Goal: Task Accomplishment & Management: Manage account settings

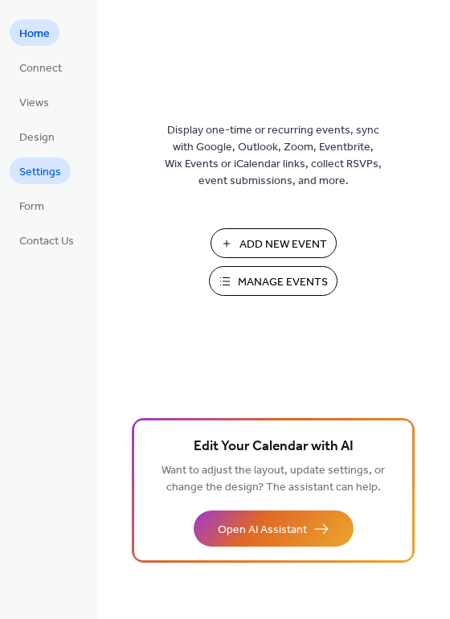
click at [39, 176] on span "Settings" at bounding box center [40, 172] width 42 height 17
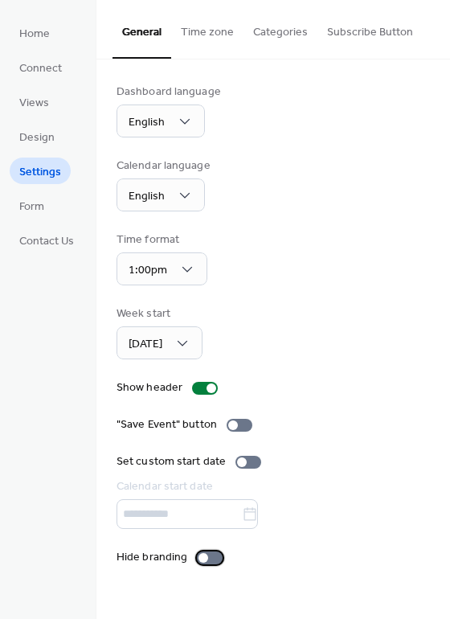
click at [199, 563] on div at bounding box center [210, 558] width 26 height 13
click at [231, 423] on div at bounding box center [233, 426] width 10 height 10
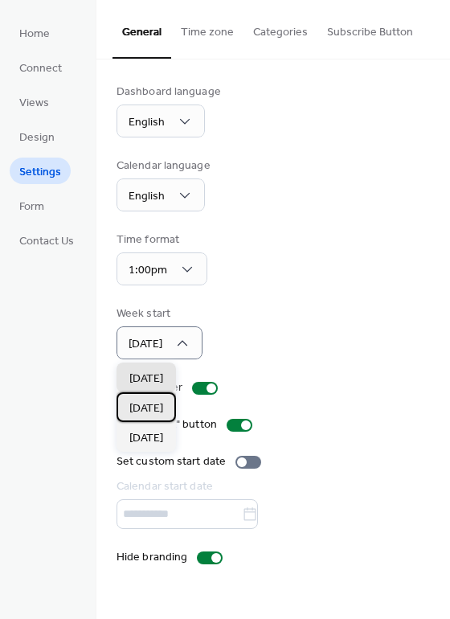
click at [150, 411] on span "[DATE]" at bounding box center [146, 408] width 34 height 17
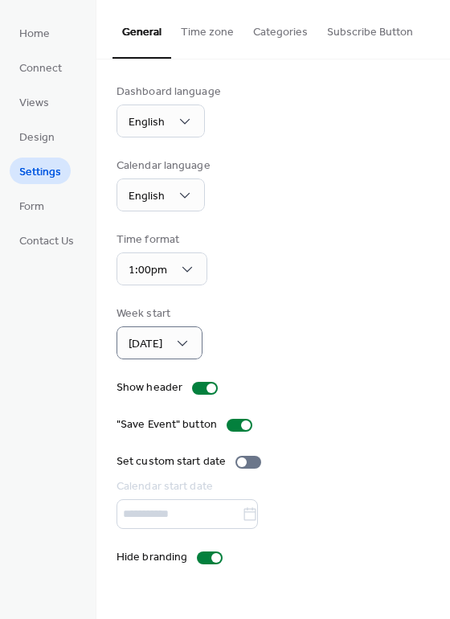
click at [264, 282] on div "Time format 1:00pm" at bounding box center [274, 259] width 314 height 54
click at [218, 37] on button "Time zone" at bounding box center [207, 28] width 72 height 57
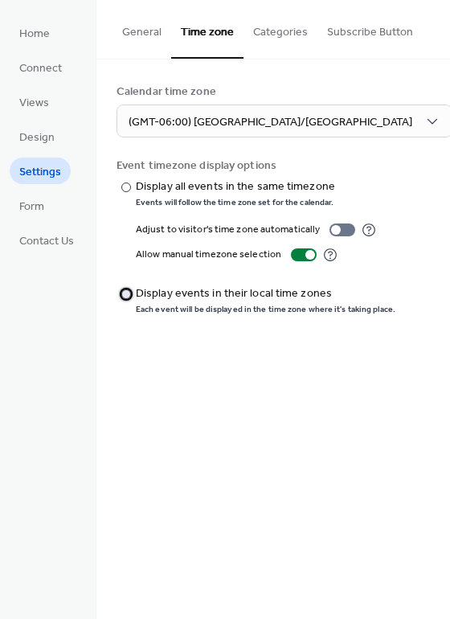
click at [128, 294] on div at bounding box center [126, 294] width 10 height 10
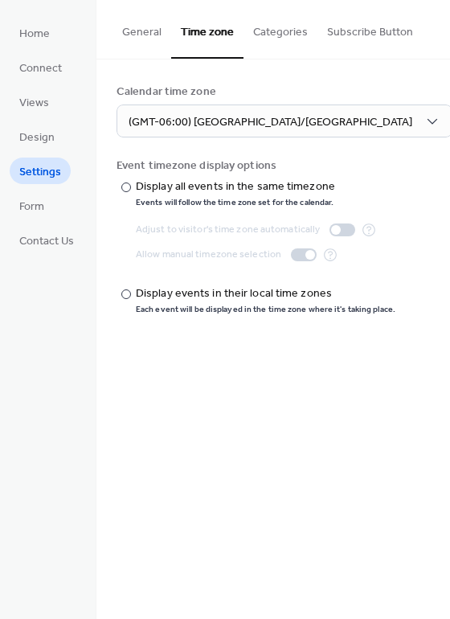
click at [272, 35] on button "Categories" at bounding box center [281, 28] width 74 height 57
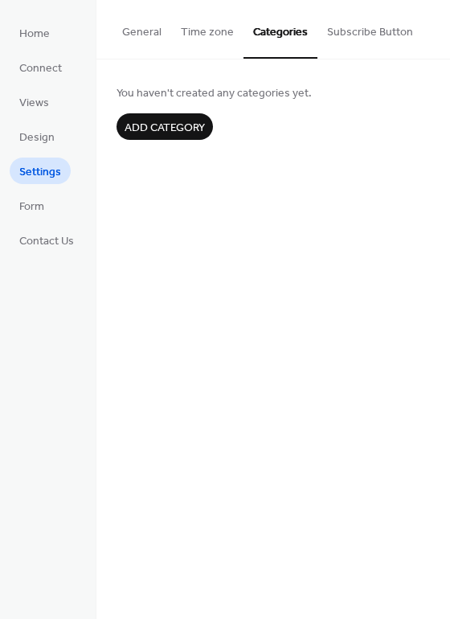
click at [371, 35] on button "Subscribe Button" at bounding box center [370, 28] width 105 height 57
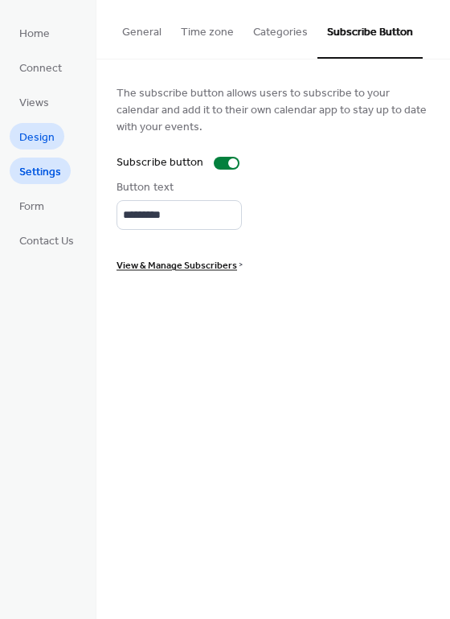
click at [31, 133] on span "Design" at bounding box center [36, 137] width 35 height 17
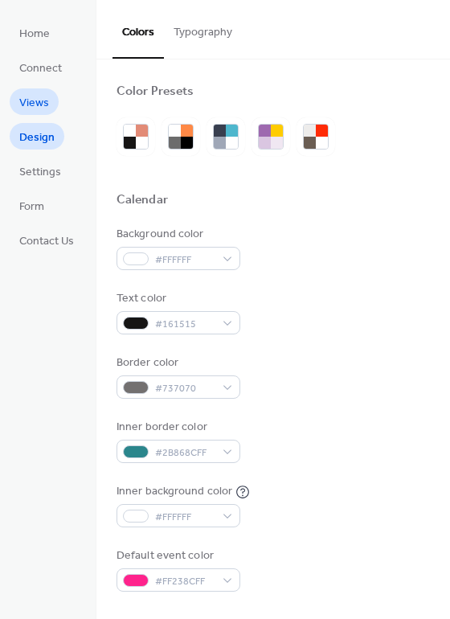
click at [29, 103] on span "Views" at bounding box center [34, 103] width 30 height 17
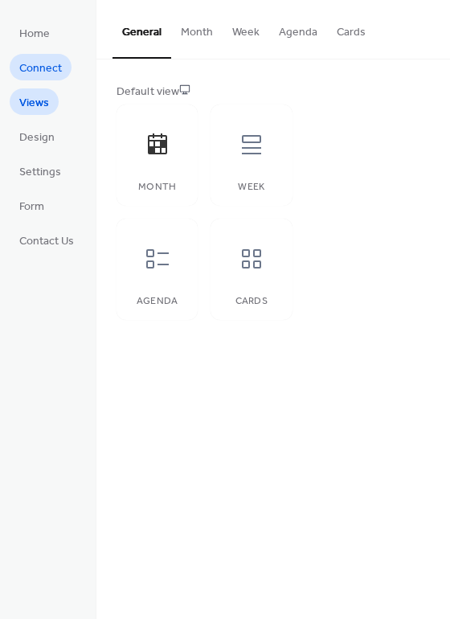
click at [49, 72] on span "Connect" at bounding box center [40, 68] width 43 height 17
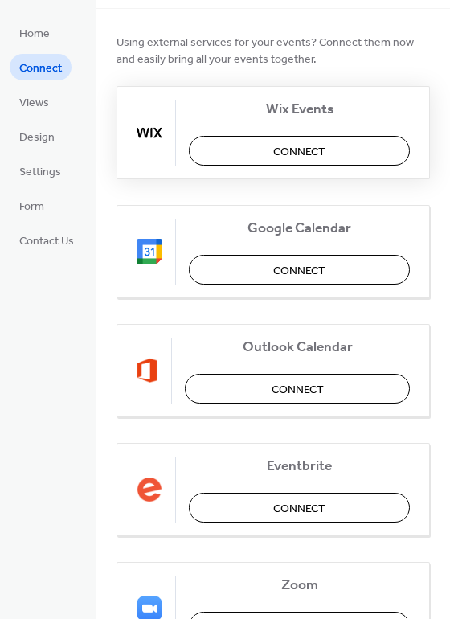
scroll to position [73, 0]
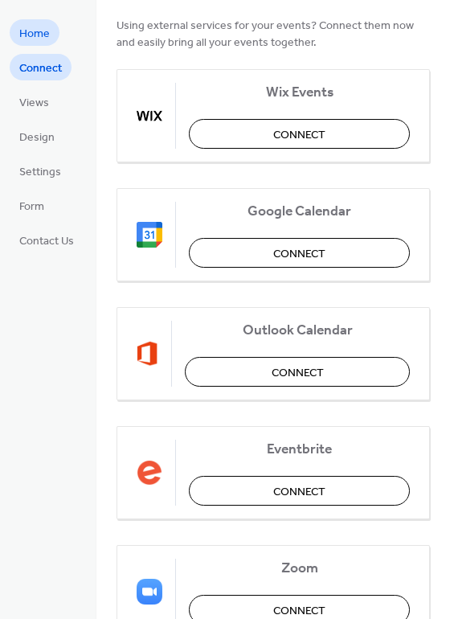
click at [37, 31] on span "Home" at bounding box center [34, 34] width 31 height 17
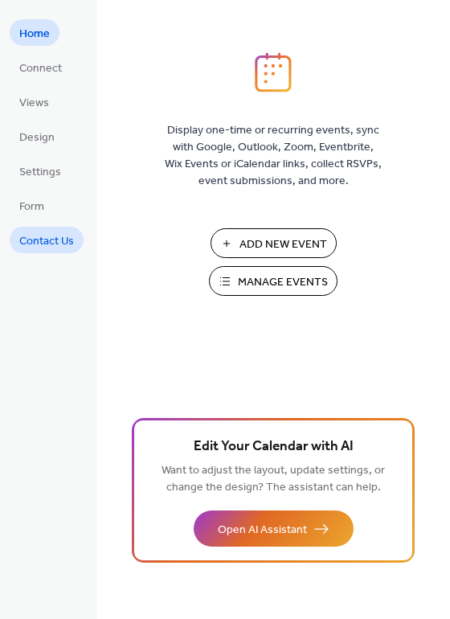
click at [48, 236] on span "Contact Us" at bounding box center [46, 241] width 55 height 17
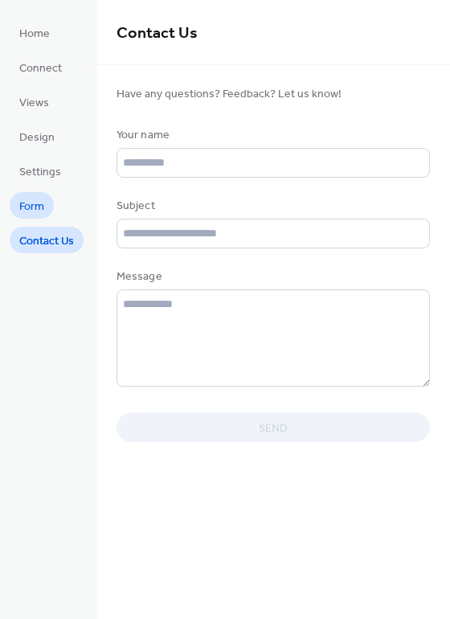
click at [46, 208] on link "Form" at bounding box center [32, 205] width 44 height 27
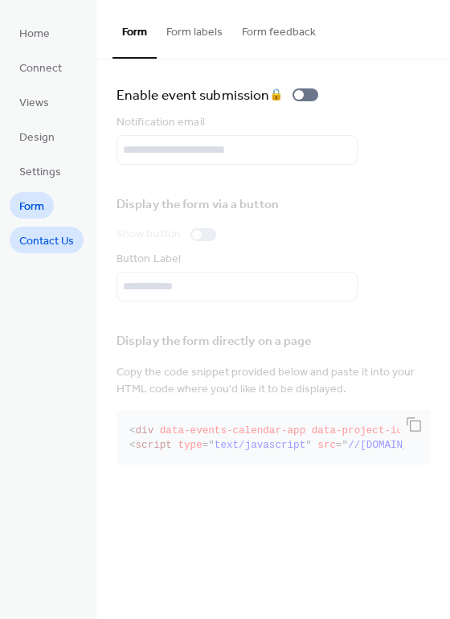
click at [32, 237] on span "Contact Us" at bounding box center [46, 241] width 55 height 17
